Goal: Information Seeking & Learning: Stay updated

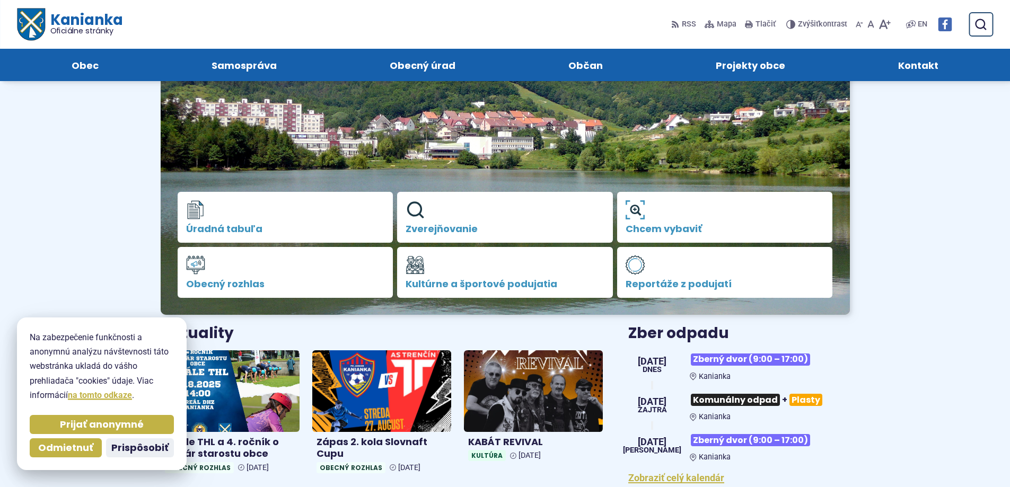
scroll to position [212, 0]
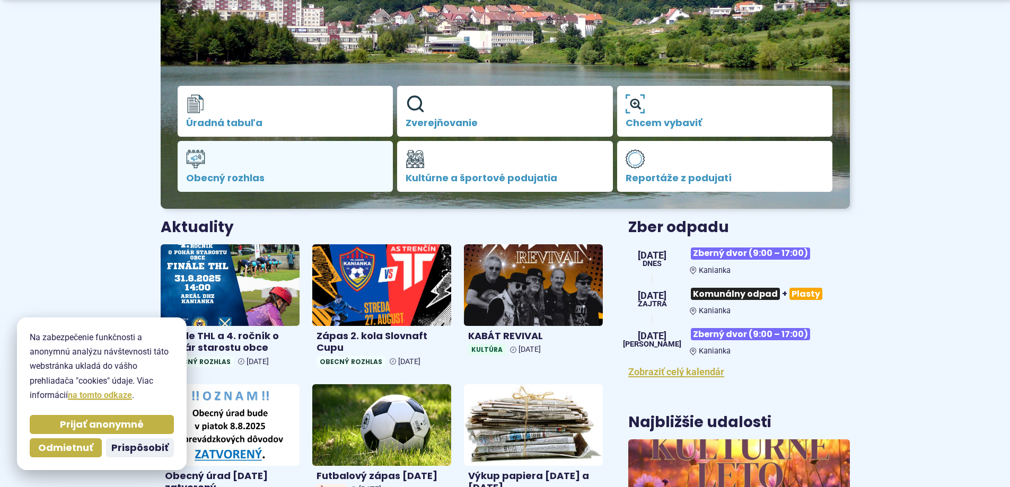
click at [255, 168] on link "Obecný rozhlas" at bounding box center [286, 166] width 216 height 51
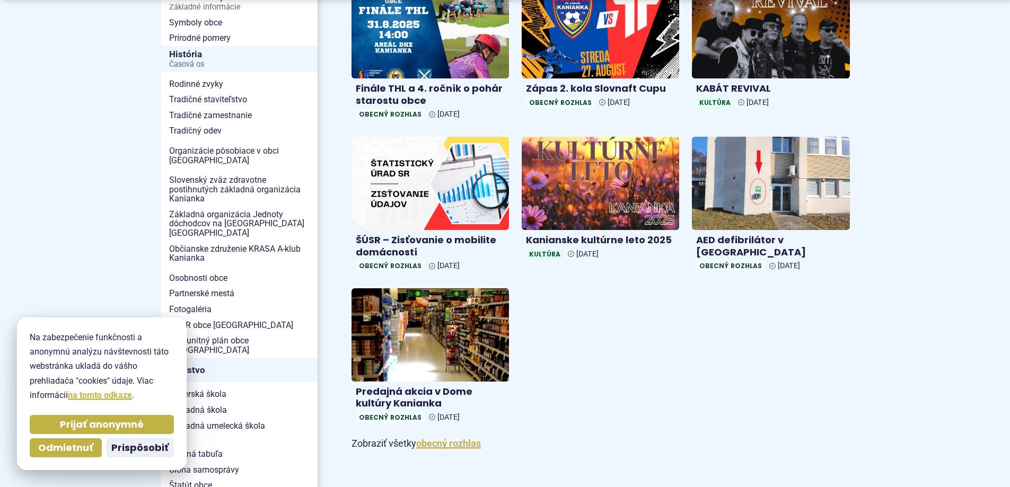
scroll to position [53, 0]
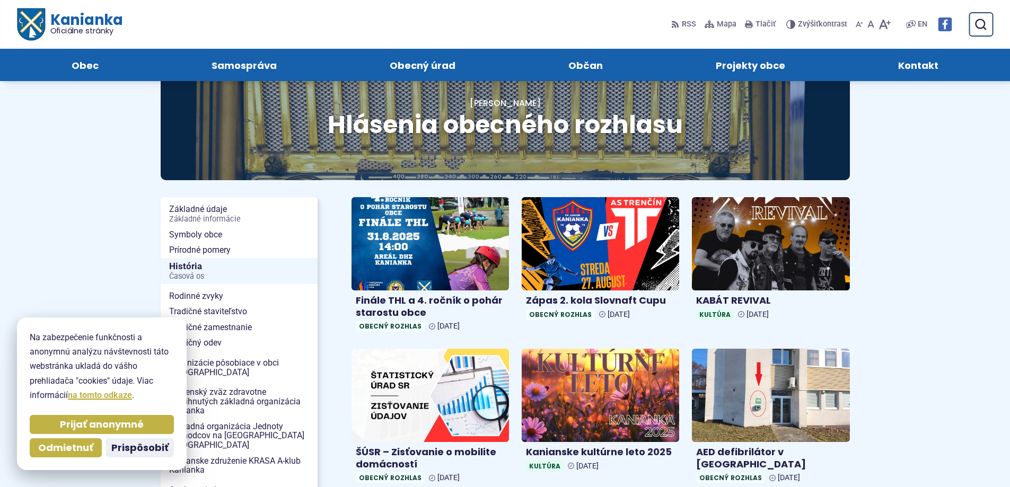
click at [565, 124] on span "Hlásenia obecného rozhlasu" at bounding box center [505, 125] width 355 height 34
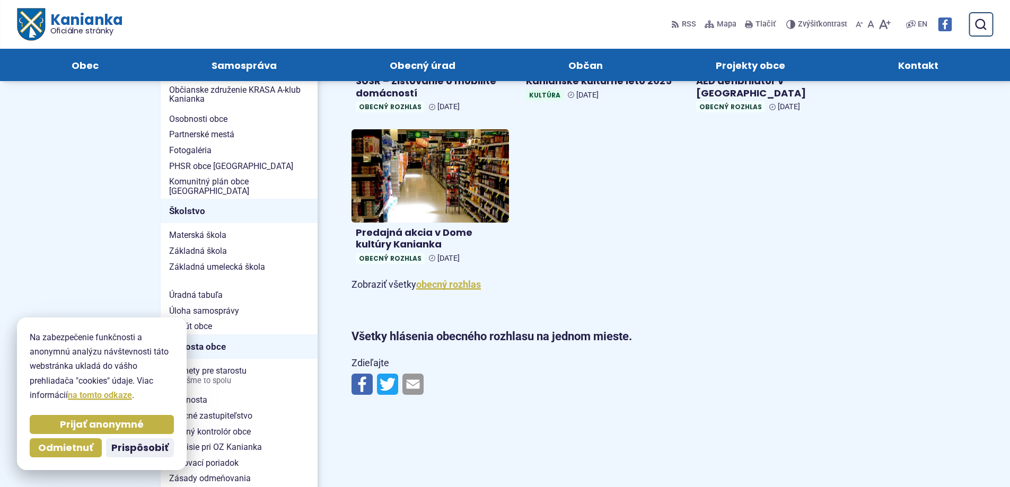
scroll to position [371, 0]
